Goal: Information Seeking & Learning: Learn about a topic

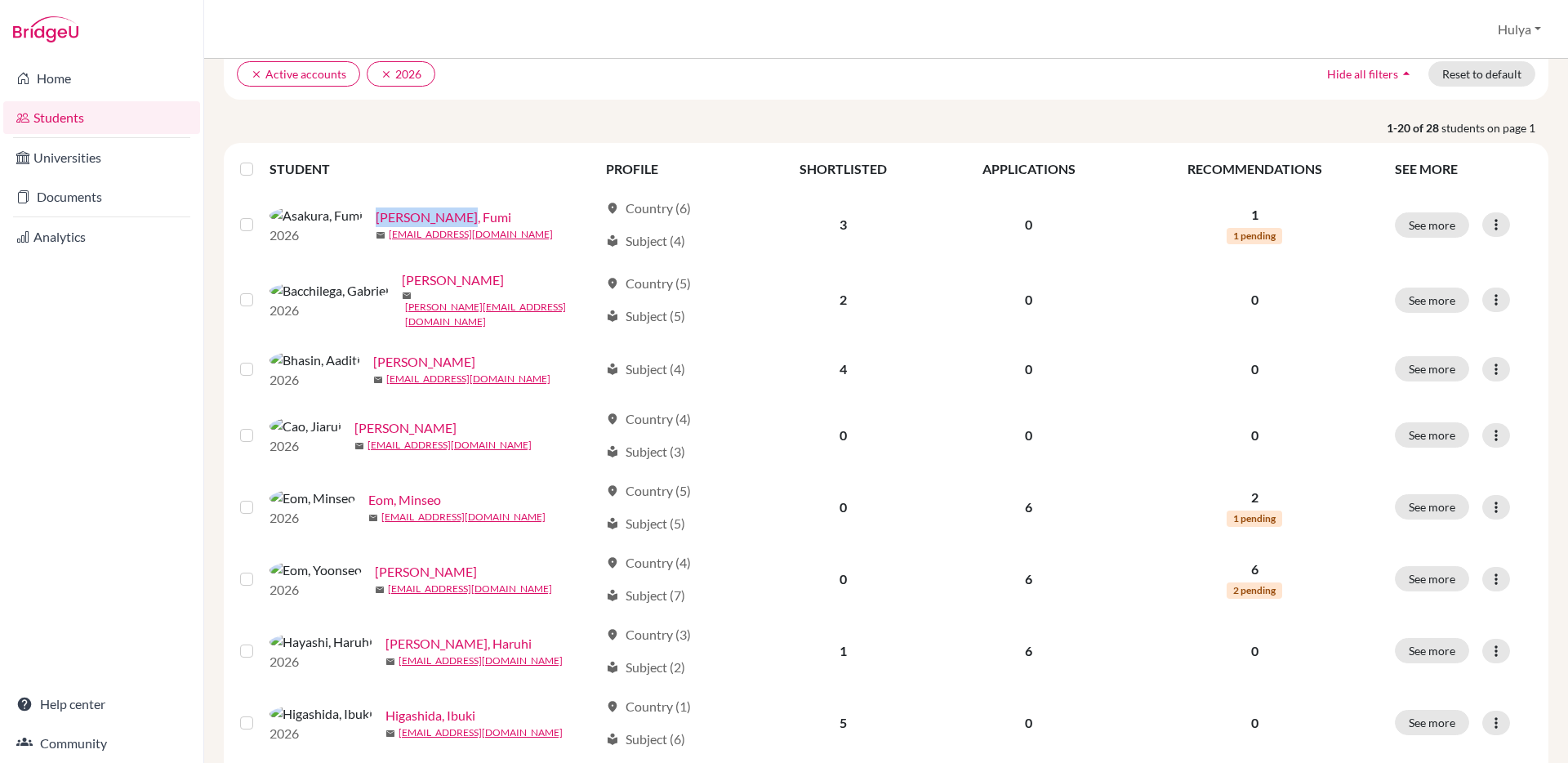
scroll to position [115, 0]
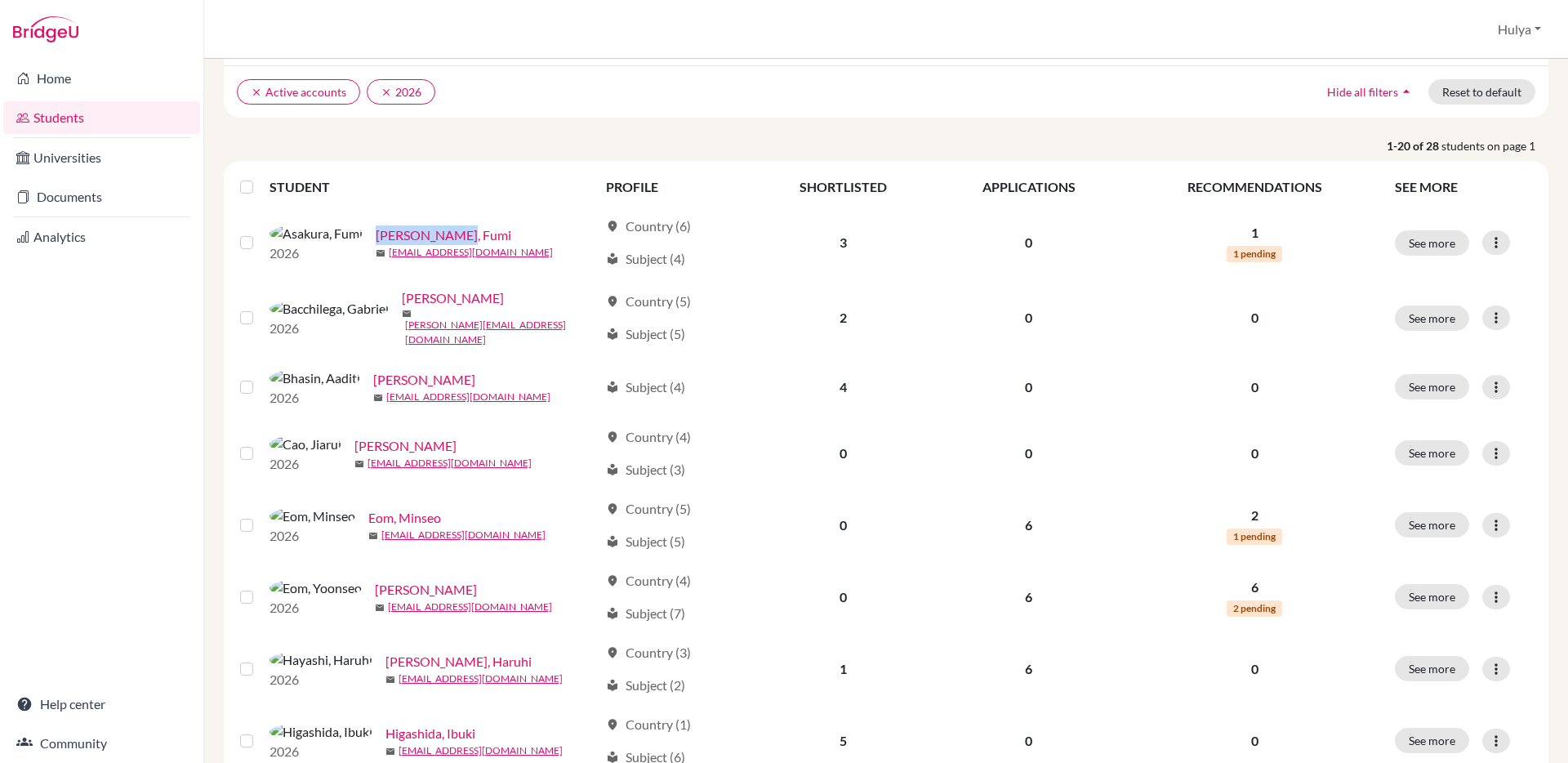
click at [1171, 80] on ul "clear Active accounts clear 2026" at bounding box center [724, 91] width 974 height 25
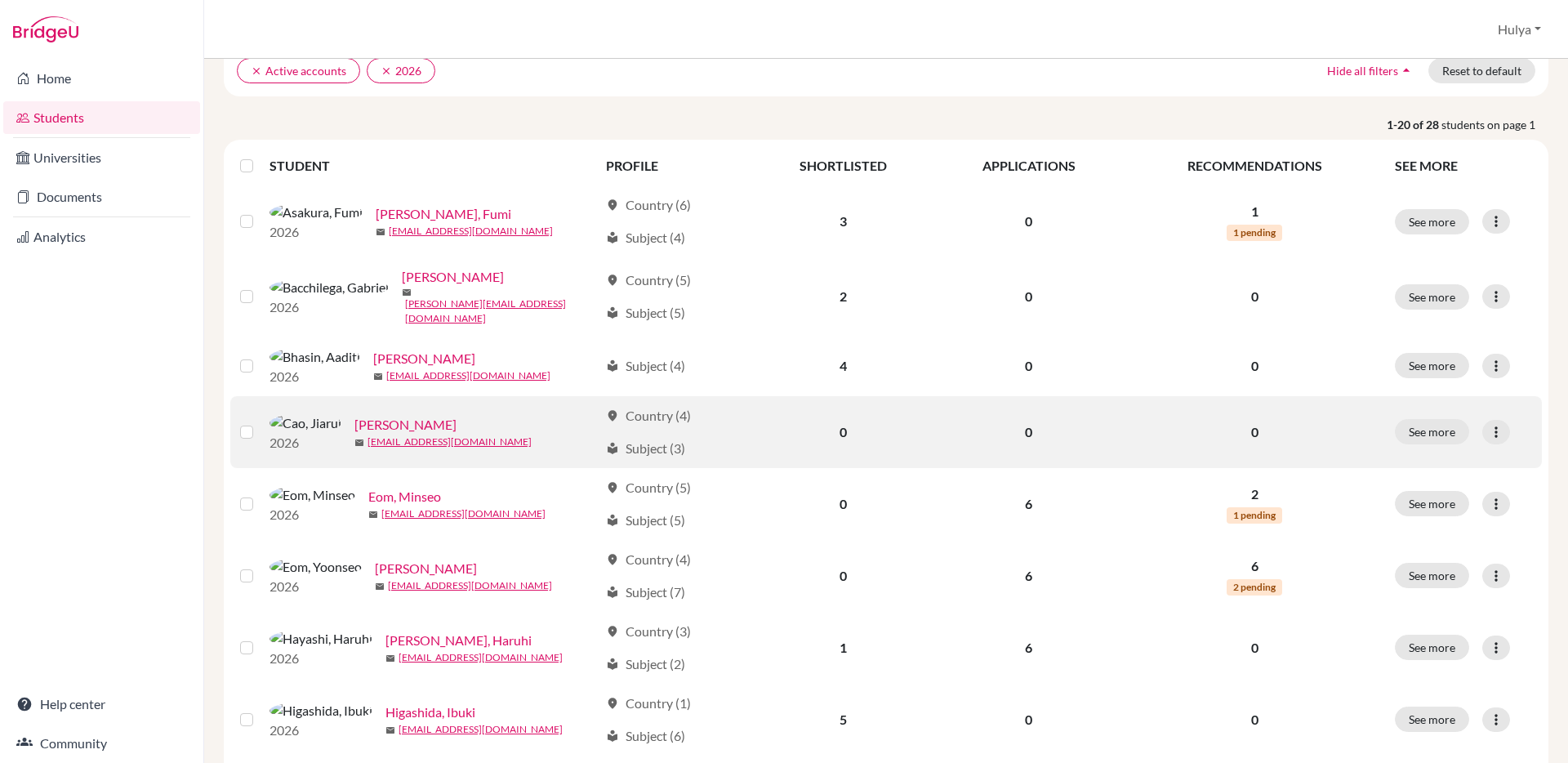
scroll to position [138, 0]
click at [355, 433] on link "Cao, Jiarui" at bounding box center [406, 423] width 102 height 20
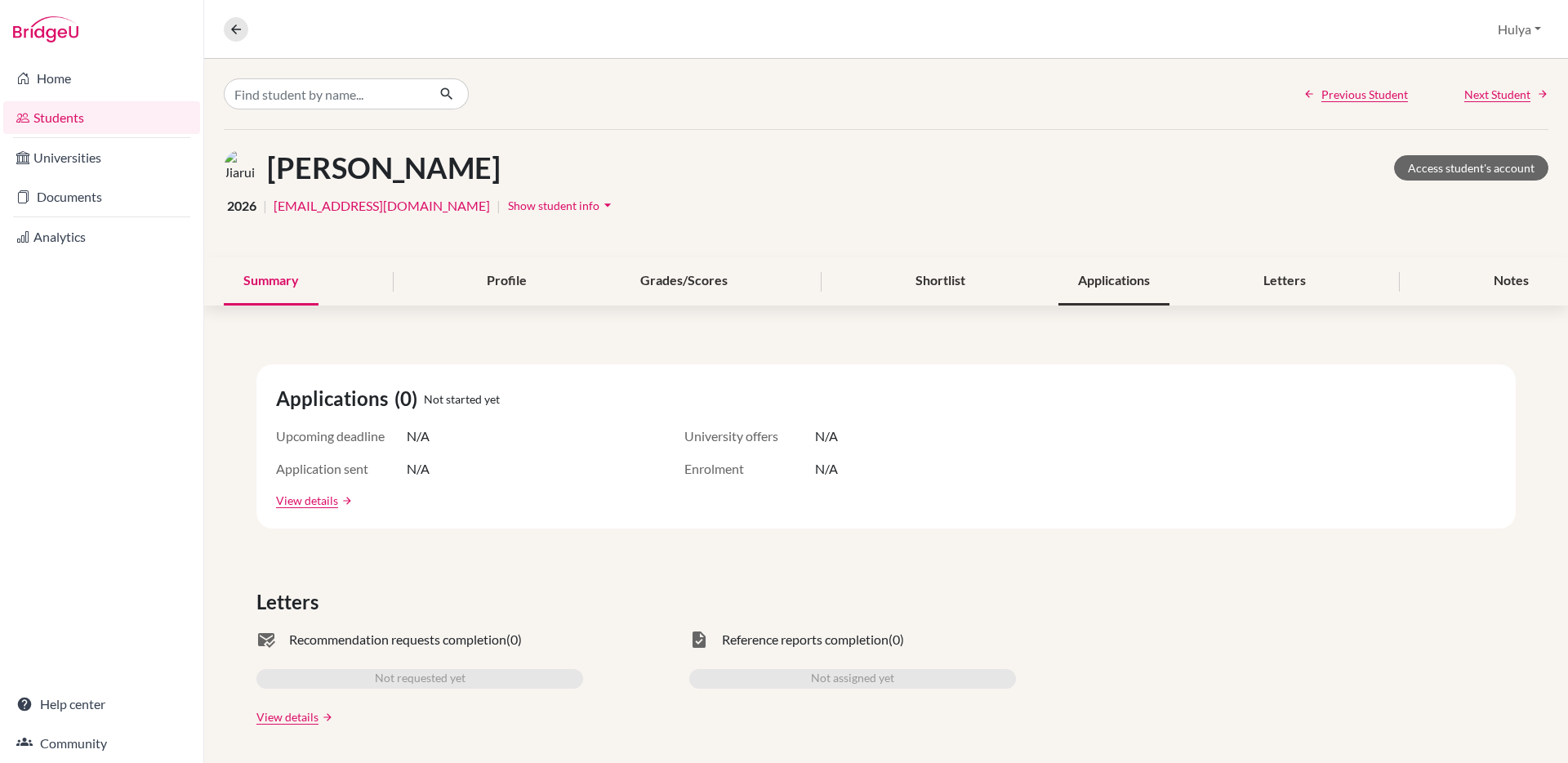
click at [1122, 297] on div "Applications" at bounding box center [1114, 282] width 111 height 49
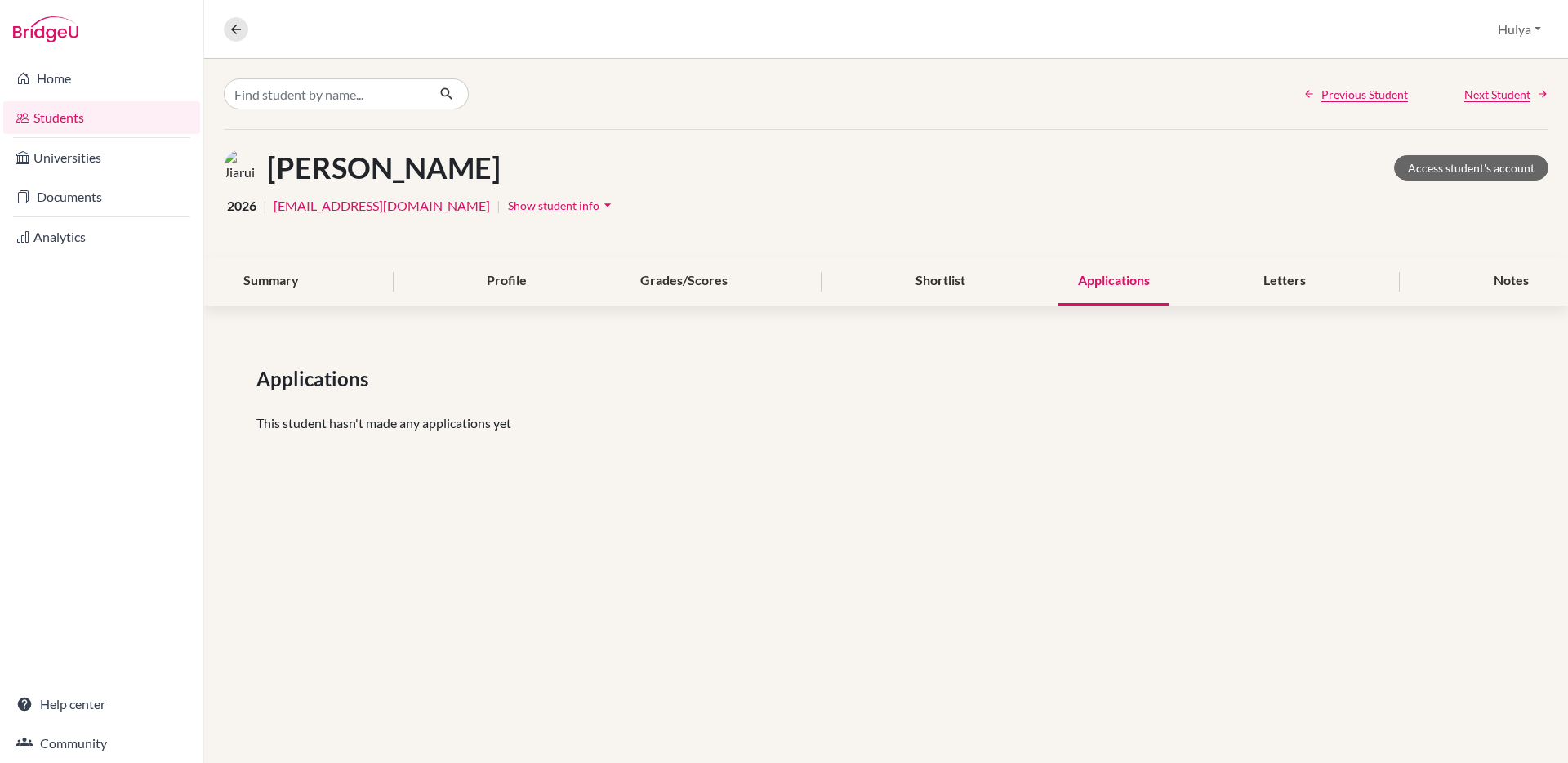
click at [868, 302] on div "Summary Profile Grades/Scores Shortlist Applications Letters Notes" at bounding box center [886, 282] width 1324 height 49
click at [930, 278] on div "Shortlist" at bounding box center [940, 282] width 89 height 49
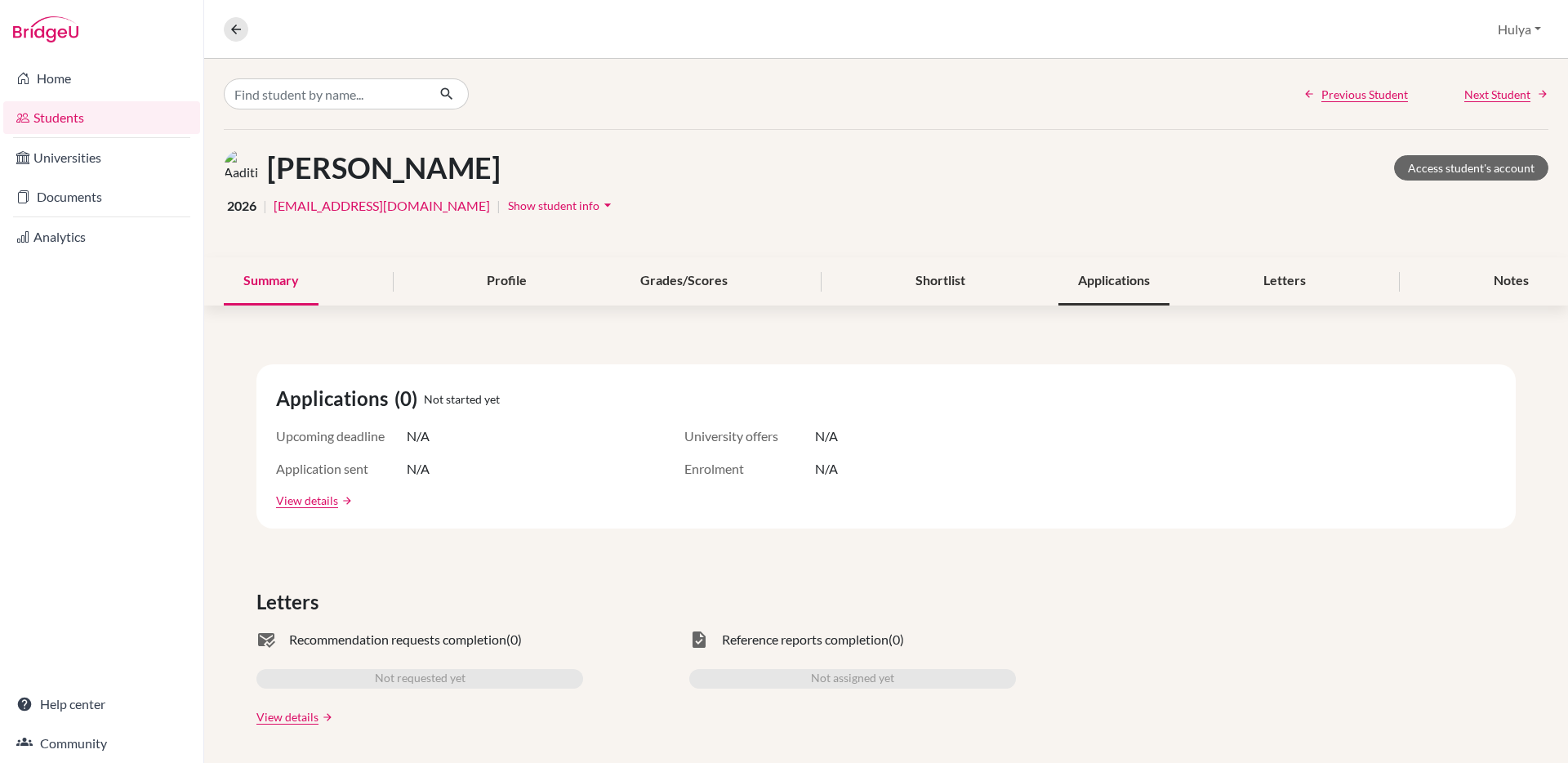
click at [1105, 262] on div "Applications" at bounding box center [1114, 282] width 111 height 49
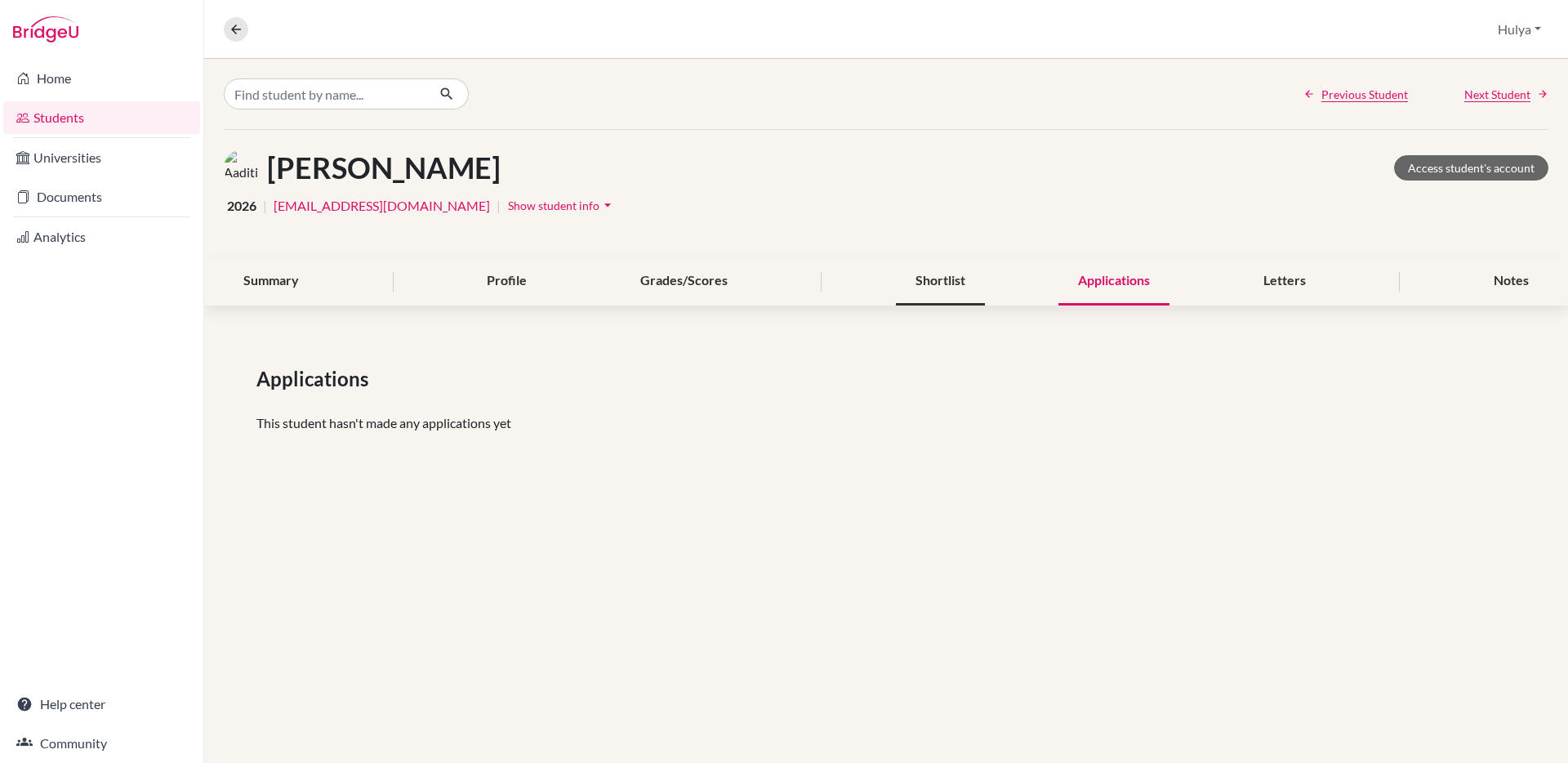
click at [965, 277] on div "Shortlist" at bounding box center [940, 282] width 89 height 49
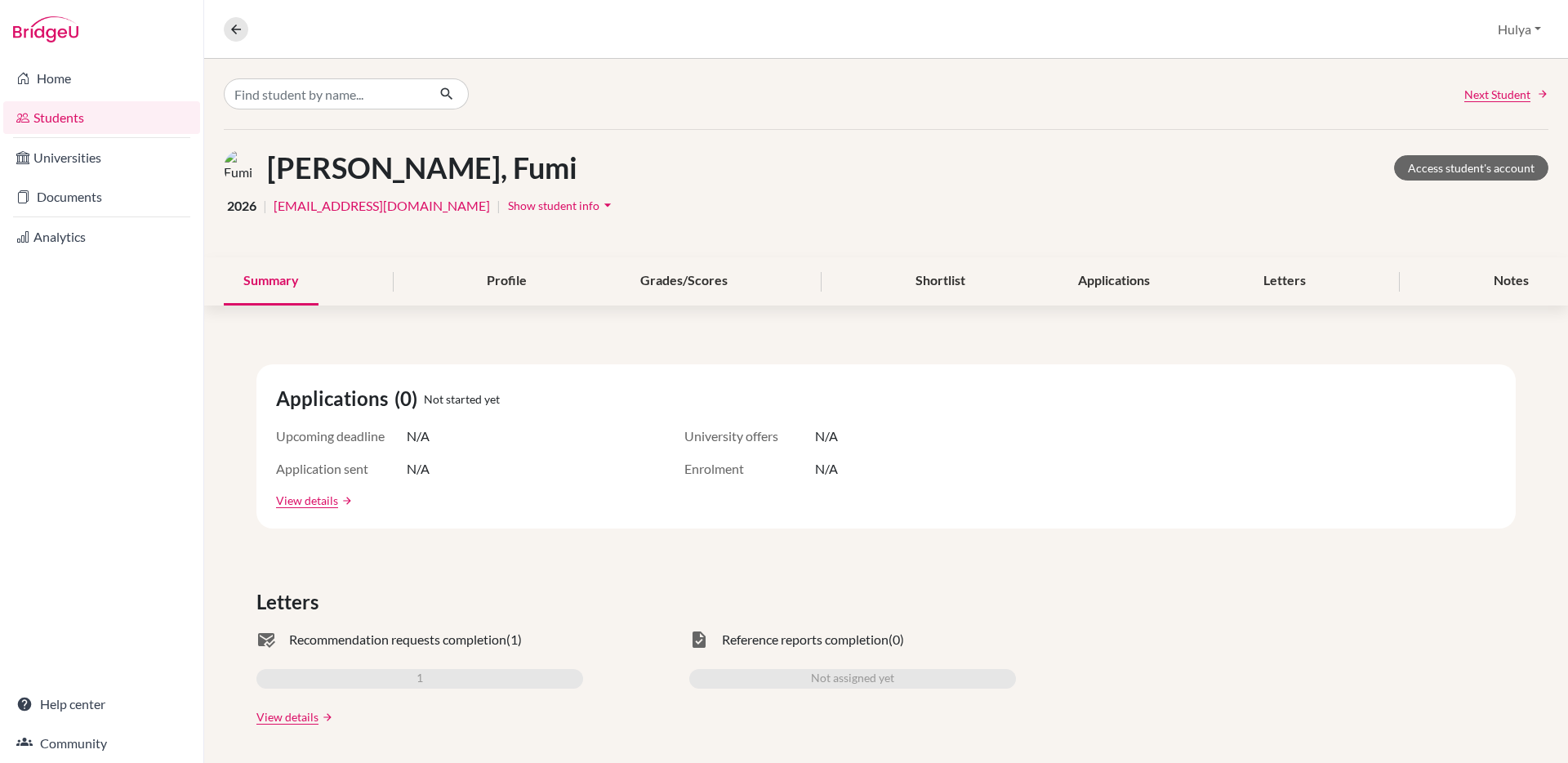
scroll to position [10, 0]
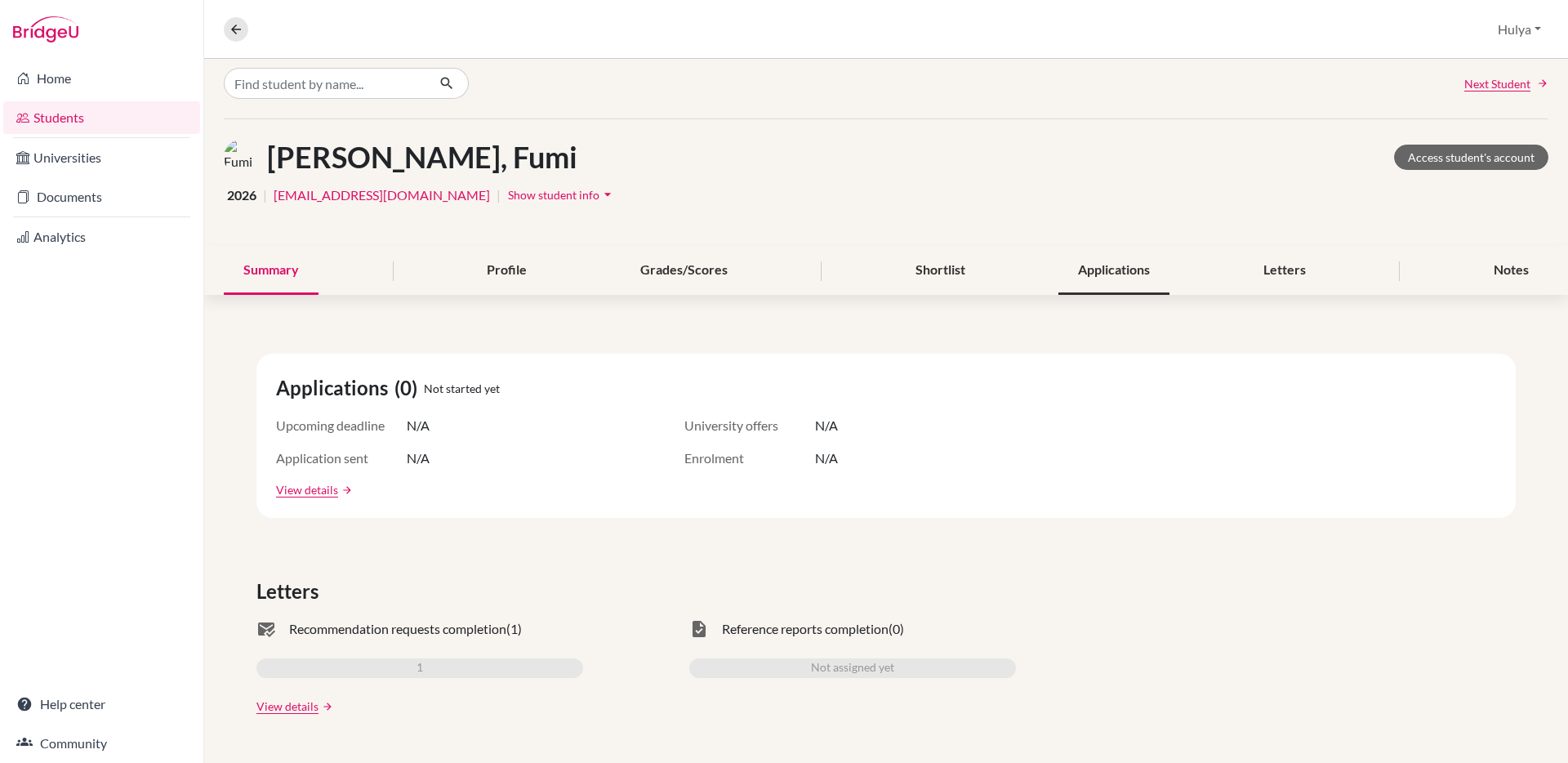
click at [1090, 281] on div "Applications" at bounding box center [1114, 271] width 111 height 49
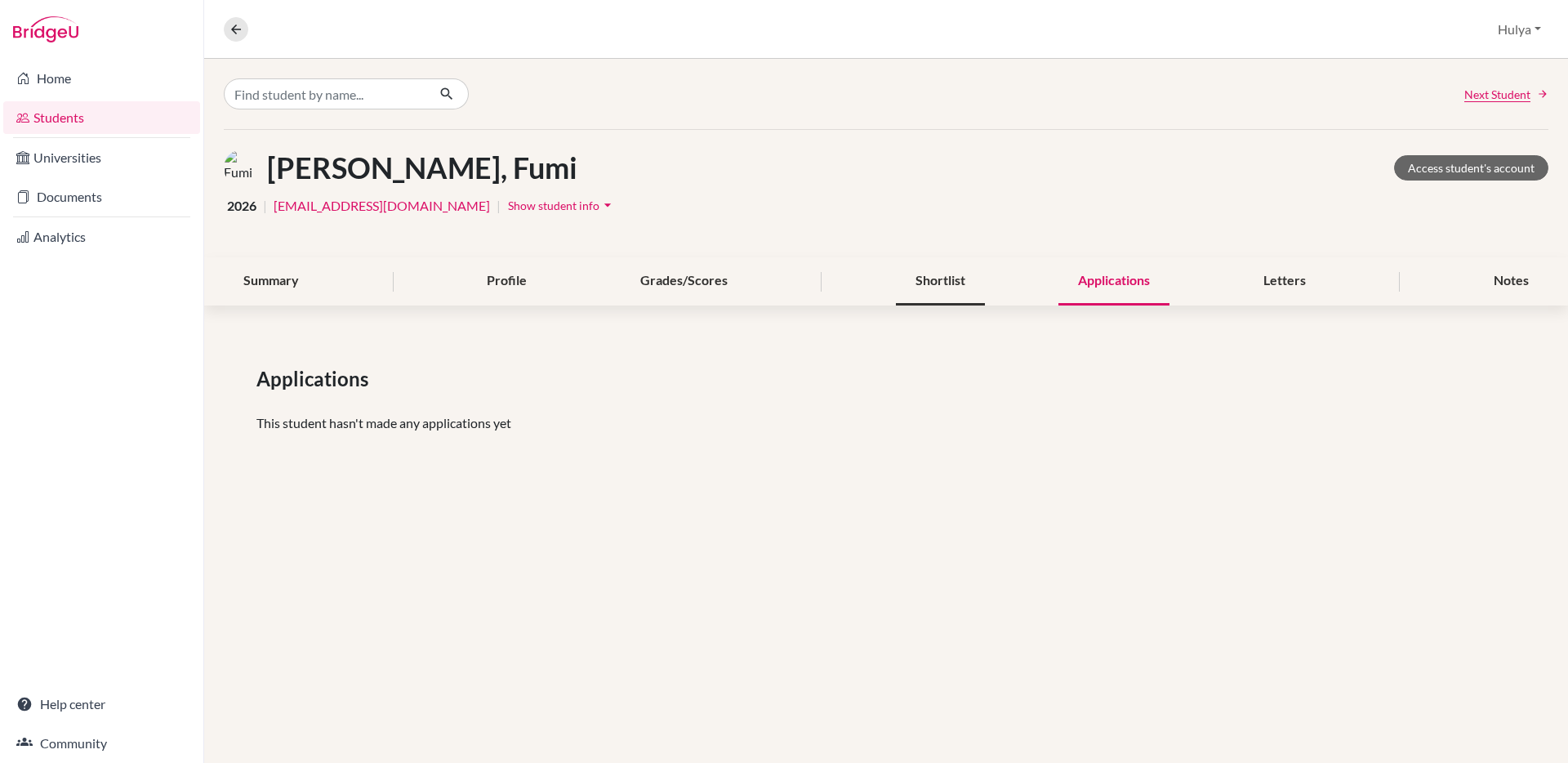
click at [949, 275] on div "Shortlist" at bounding box center [940, 282] width 89 height 49
